Goal: Task Accomplishment & Management: Use online tool/utility

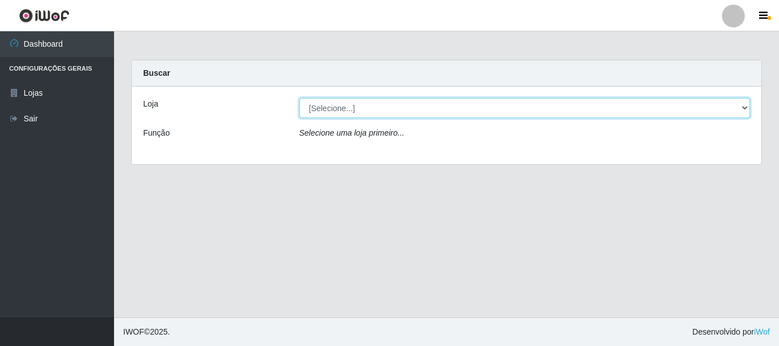
click at [347, 108] on select "[Selecione...] [GEOGRAPHIC_DATA] [GEOGRAPHIC_DATA]" at bounding box center [524, 108] width 451 height 20
select select "64"
click at [299, 98] on select "[Selecione...] [GEOGRAPHIC_DATA] [GEOGRAPHIC_DATA]" at bounding box center [524, 108] width 451 height 20
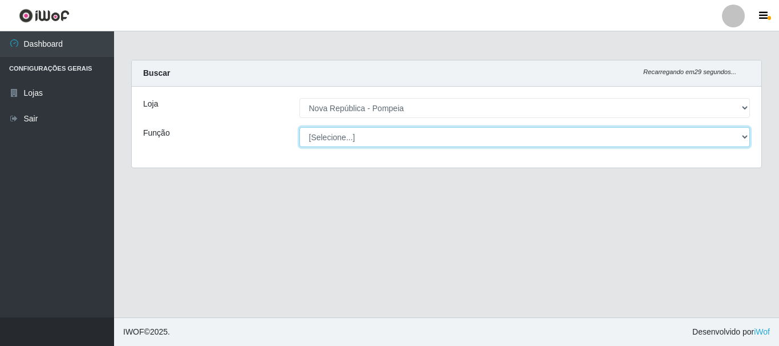
drag, startPoint x: 379, startPoint y: 136, endPoint x: 382, endPoint y: 144, distance: 8.5
click at [379, 136] on select "[Selecione...] Balconista Operador de Caixa Recepcionista Repositor" at bounding box center [524, 137] width 451 height 20
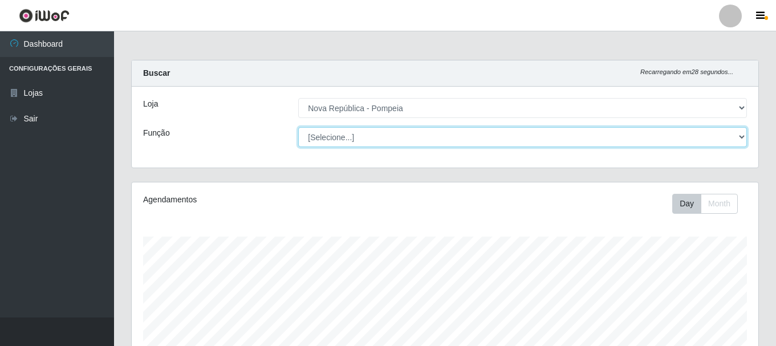
scroll to position [237, 627]
select select "22"
click at [298, 127] on select "[Selecione...] Balconista Operador de Caixa Recepcionista Repositor" at bounding box center [522, 137] width 449 height 20
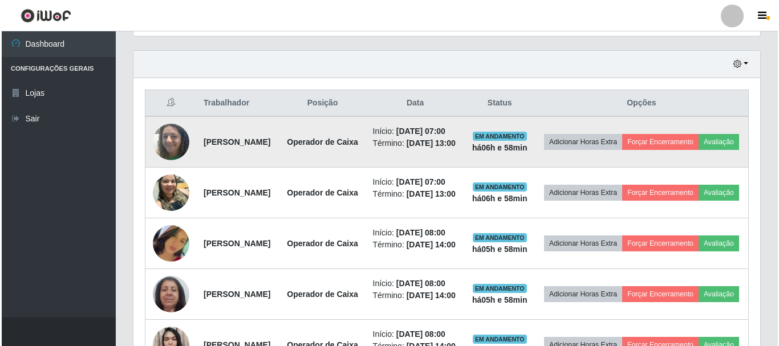
scroll to position [379, 0]
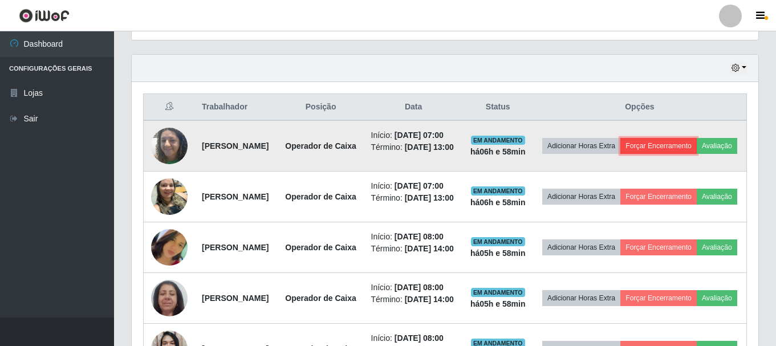
click at [697, 151] on button "Forçar Encerramento" at bounding box center [658, 146] width 76 height 16
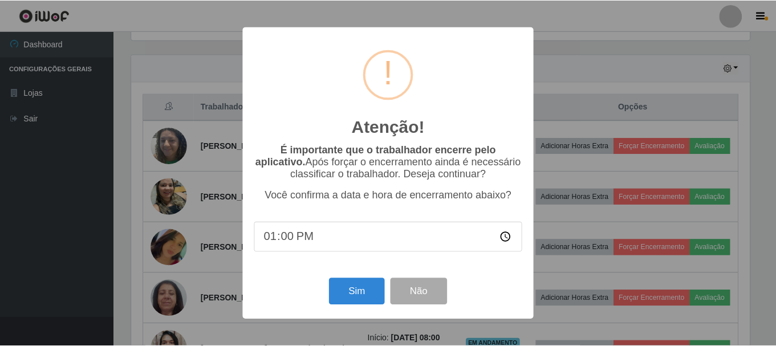
scroll to position [237, 621]
click at [357, 288] on button "Sim" at bounding box center [357, 291] width 55 height 27
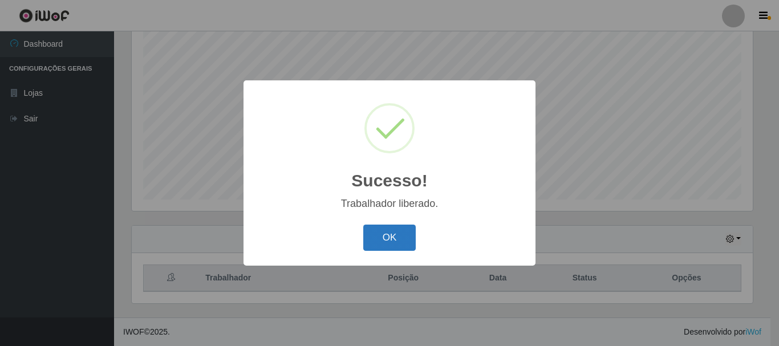
click at [401, 237] on button "OK" at bounding box center [389, 238] width 53 height 27
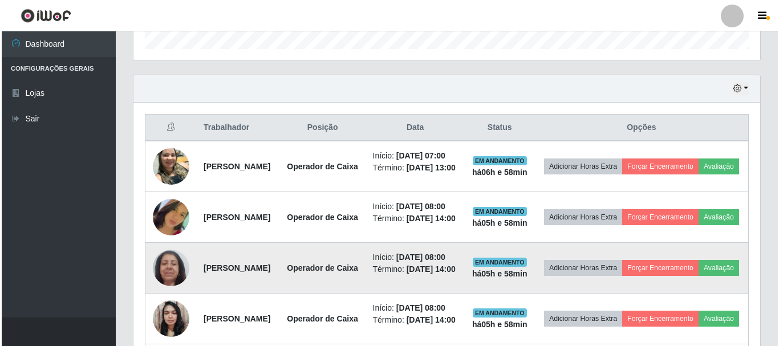
scroll to position [436, 0]
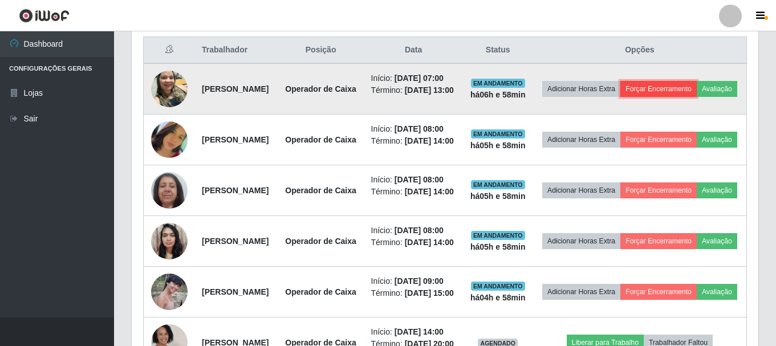
click at [697, 93] on button "Forçar Encerramento" at bounding box center [658, 89] width 76 height 16
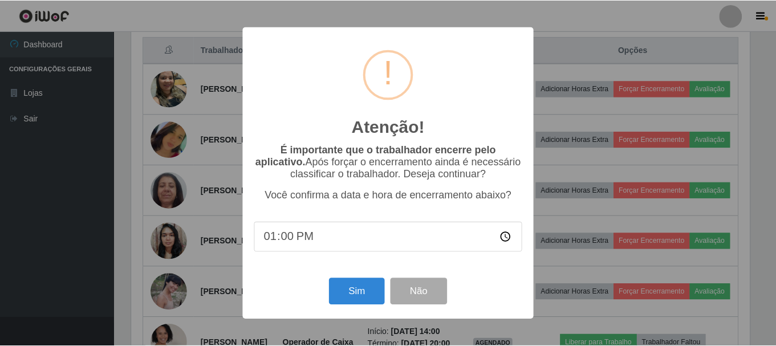
scroll to position [237, 621]
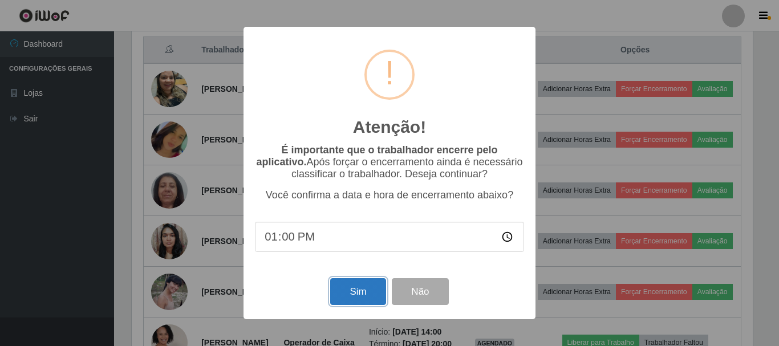
click at [359, 294] on button "Sim" at bounding box center [357, 291] width 55 height 27
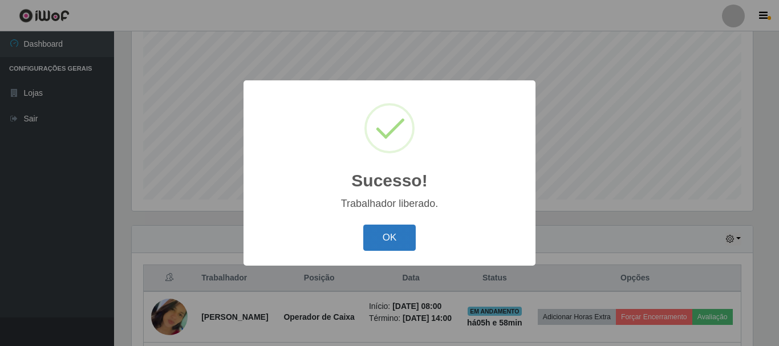
click at [385, 242] on button "OK" at bounding box center [389, 238] width 53 height 27
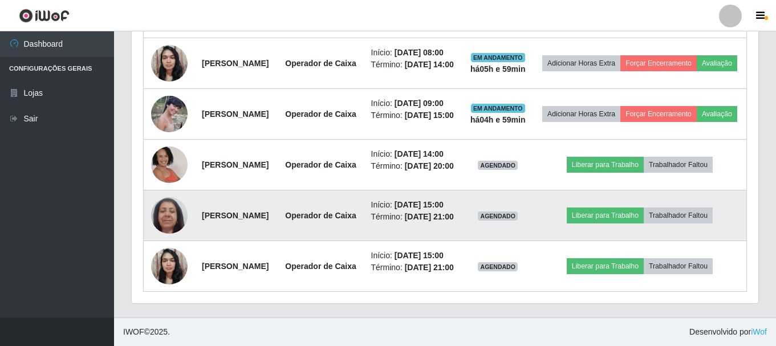
scroll to position [707, 0]
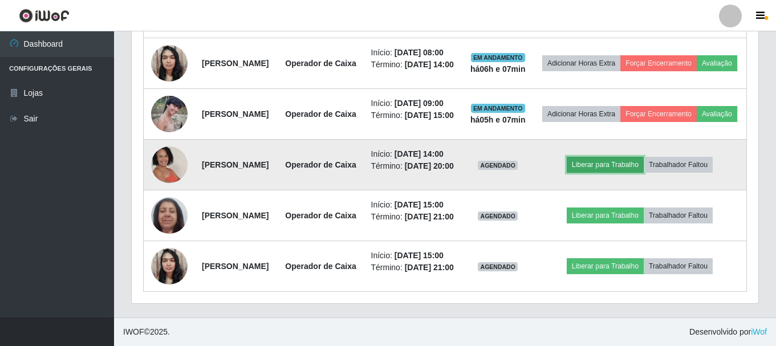
click at [637, 157] on button "Liberar para Trabalho" at bounding box center [605, 165] width 77 height 16
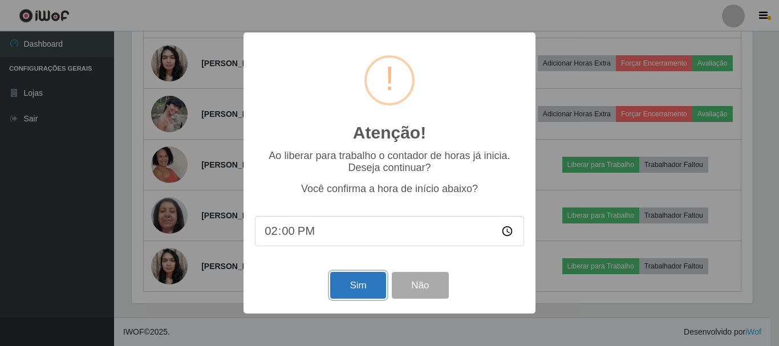
click at [364, 291] on button "Sim" at bounding box center [357, 285] width 55 height 27
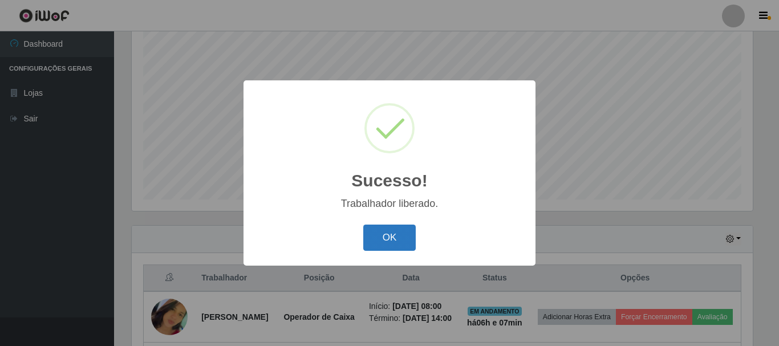
click at [404, 237] on button "OK" at bounding box center [389, 238] width 53 height 27
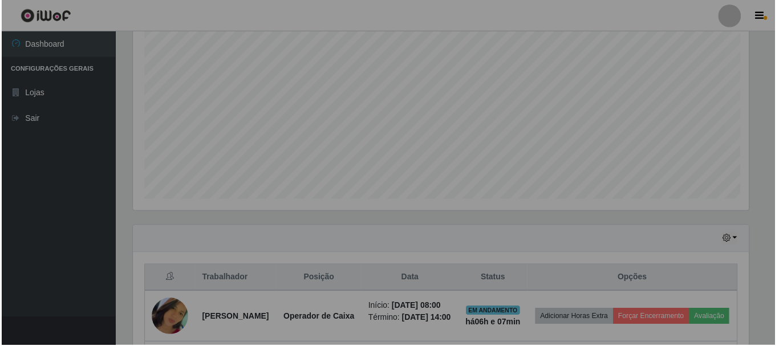
scroll to position [237, 627]
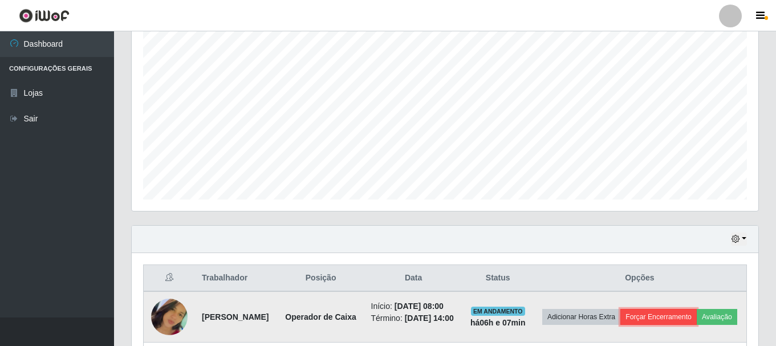
click at [697, 315] on button "Forçar Encerramento" at bounding box center [658, 317] width 76 height 16
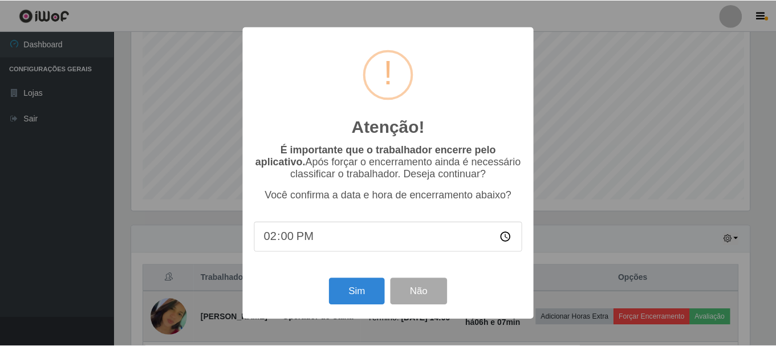
scroll to position [237, 621]
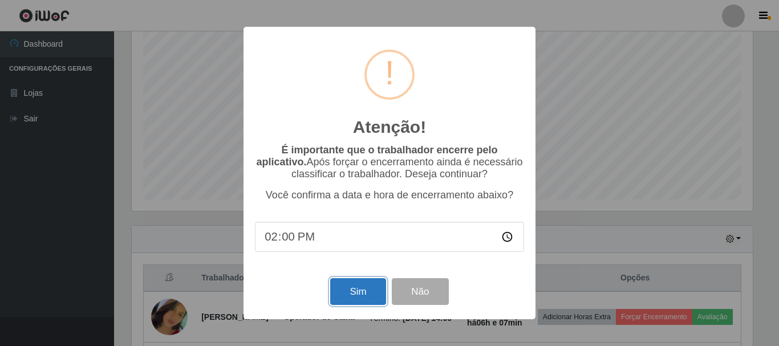
click at [361, 297] on button "Sim" at bounding box center [357, 291] width 55 height 27
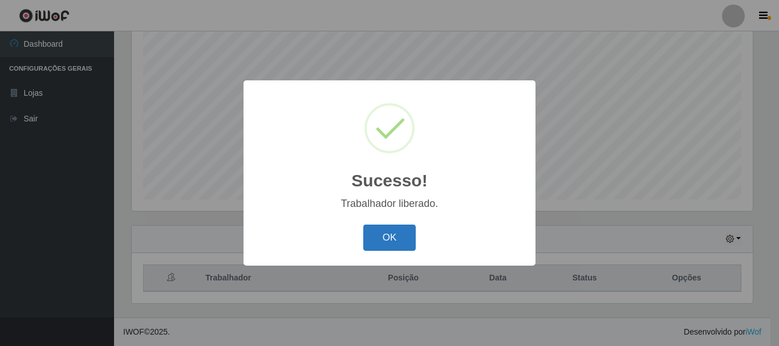
click at [394, 243] on button "OK" at bounding box center [389, 238] width 53 height 27
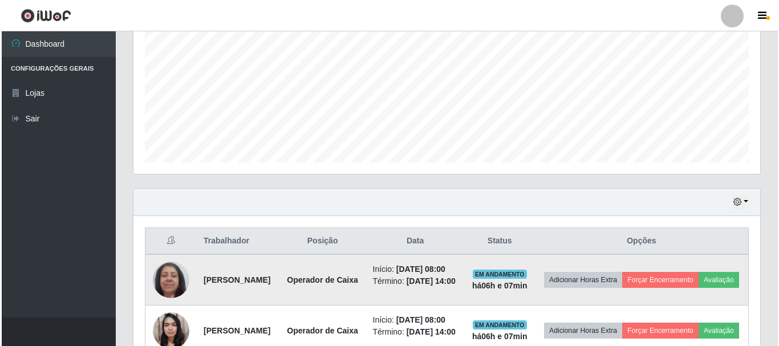
scroll to position [322, 0]
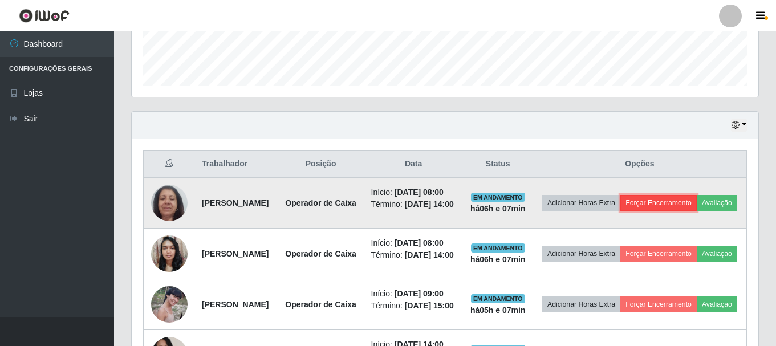
click at [697, 205] on button "Forçar Encerramento" at bounding box center [658, 203] width 76 height 16
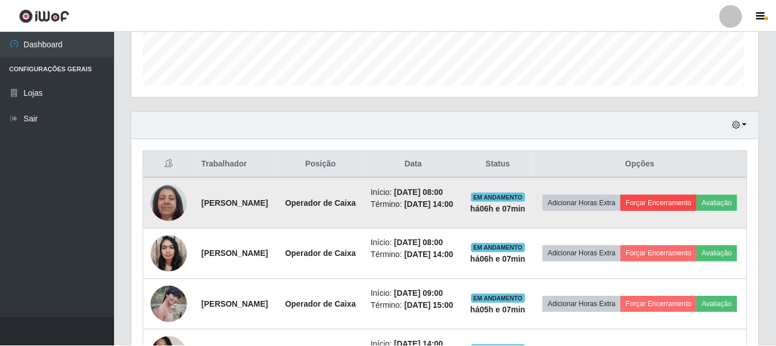
scroll to position [237, 621]
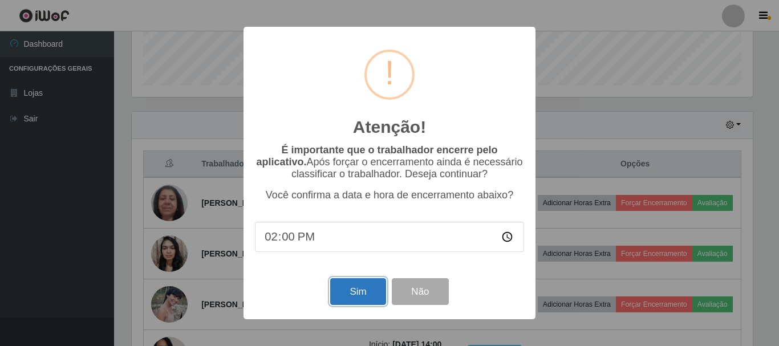
click at [346, 289] on button "Sim" at bounding box center [357, 291] width 55 height 27
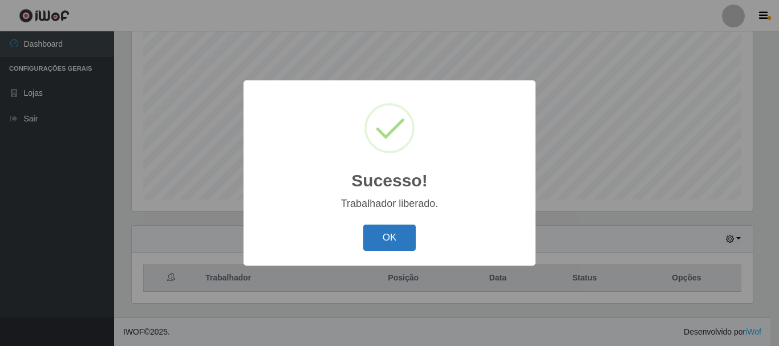
click at [376, 243] on button "OK" at bounding box center [389, 238] width 53 height 27
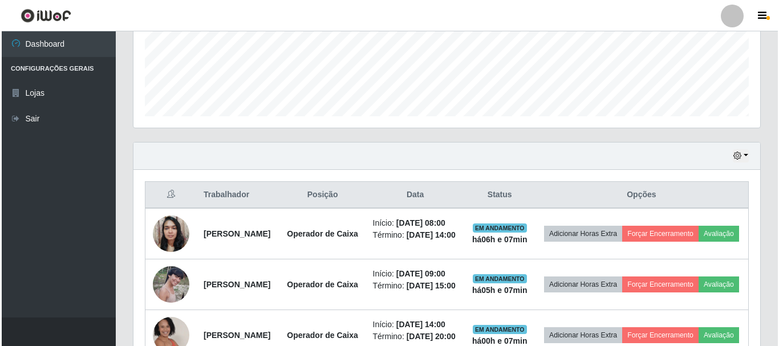
scroll to position [322, 0]
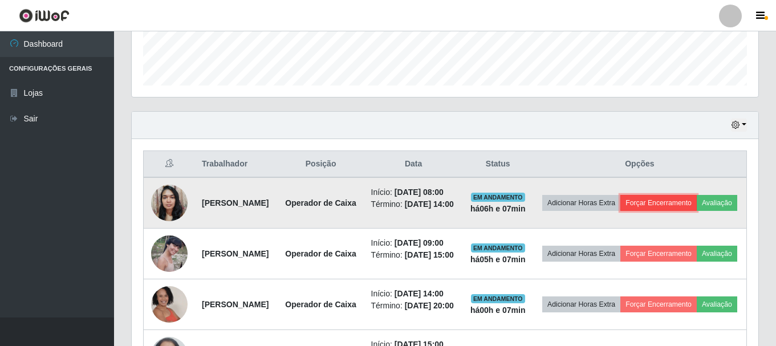
click at [697, 205] on button "Forçar Encerramento" at bounding box center [658, 203] width 76 height 16
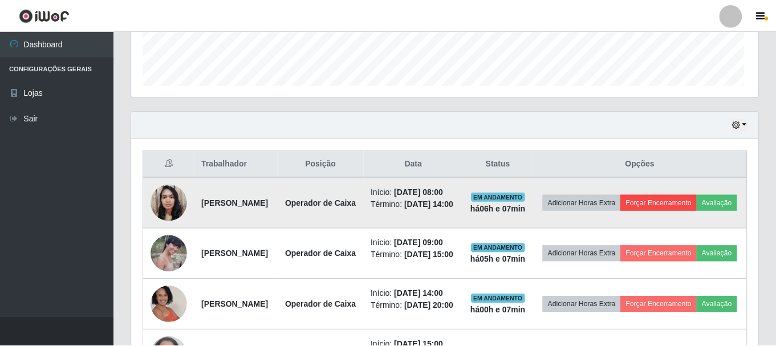
scroll to position [237, 621]
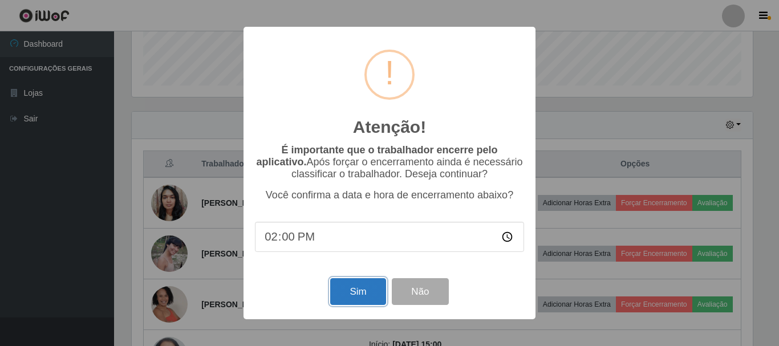
click at [351, 294] on button "Sim" at bounding box center [357, 291] width 55 height 27
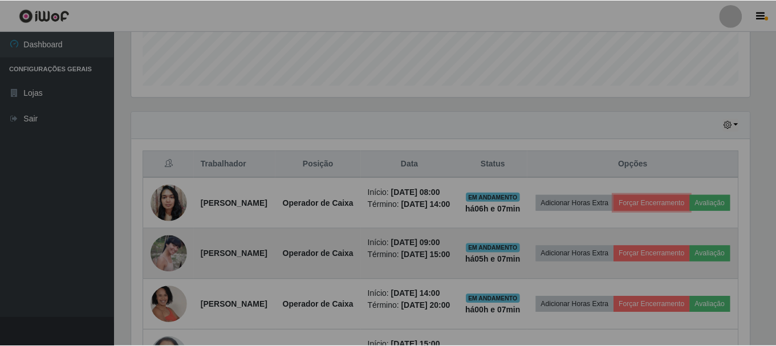
scroll to position [0, 0]
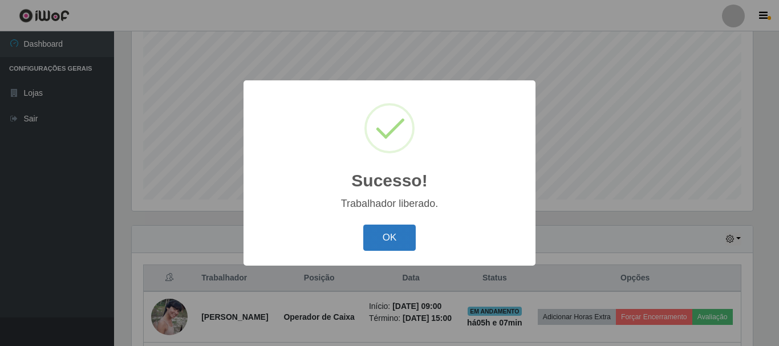
click at [398, 237] on button "OK" at bounding box center [389, 238] width 53 height 27
